Goal: Information Seeking & Learning: Learn about a topic

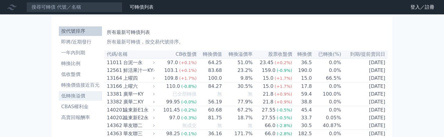
click at [85, 94] on li "低轉換溢價" at bounding box center [80, 95] width 43 height 7
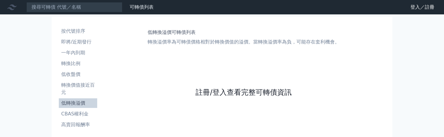
click at [216, 89] on link "註冊/登入查看完整可轉債資訊" at bounding box center [243, 93] width 96 height 10
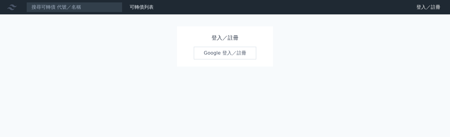
click at [210, 46] on div "登入／註冊 Google 登入／註冊" at bounding box center [225, 46] width 96 height 40
click at [213, 53] on link "Google 登入／註冊" at bounding box center [225, 53] width 62 height 13
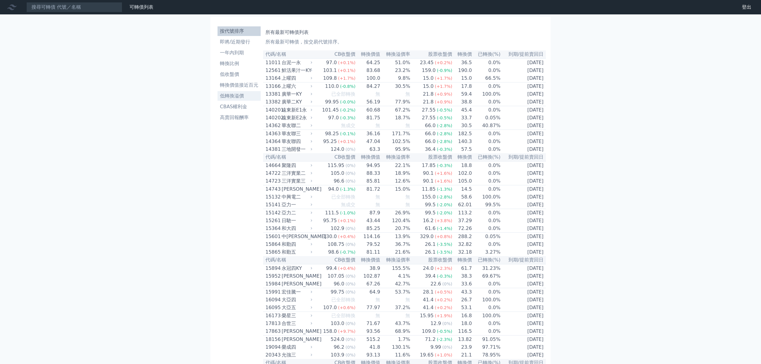
click at [231, 100] on link "低轉換溢價" at bounding box center [239, 96] width 43 height 10
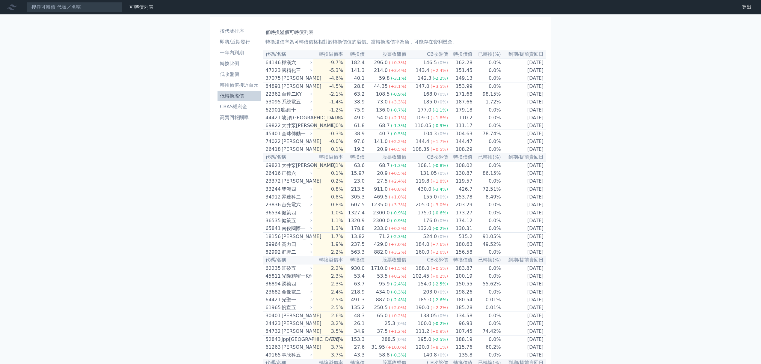
click at [232, 95] on li "低轉換溢價" at bounding box center [239, 95] width 43 height 7
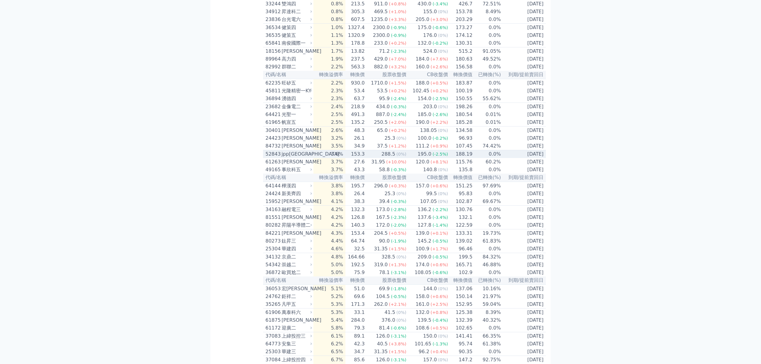
scroll to position [200, 0]
